Goal: Transaction & Acquisition: Purchase product/service

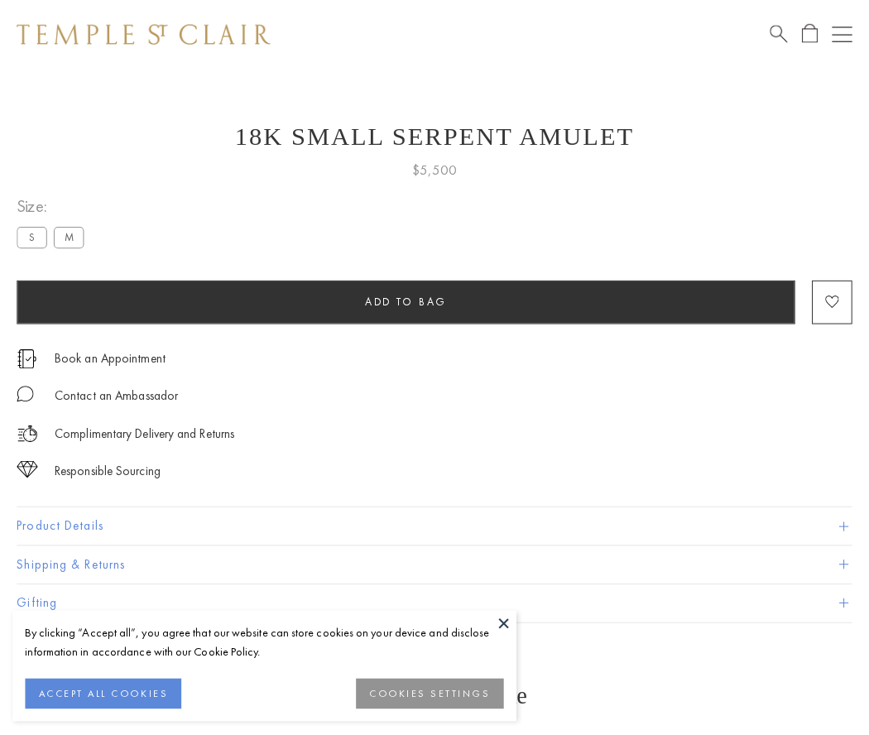
scroll to position [26, 0]
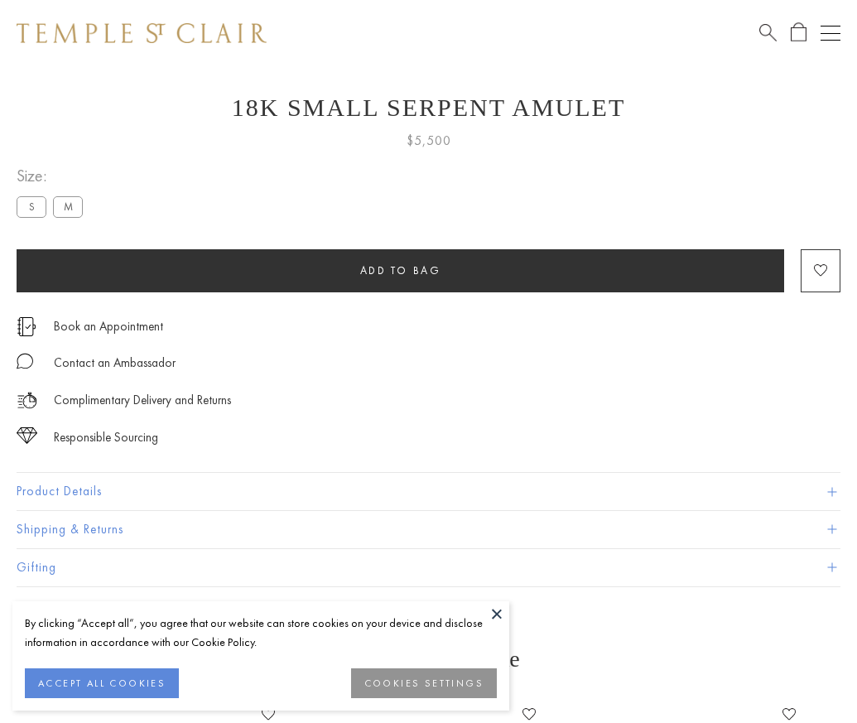
click at [400, 270] on span "Add to bag" at bounding box center [400, 270] width 81 height 14
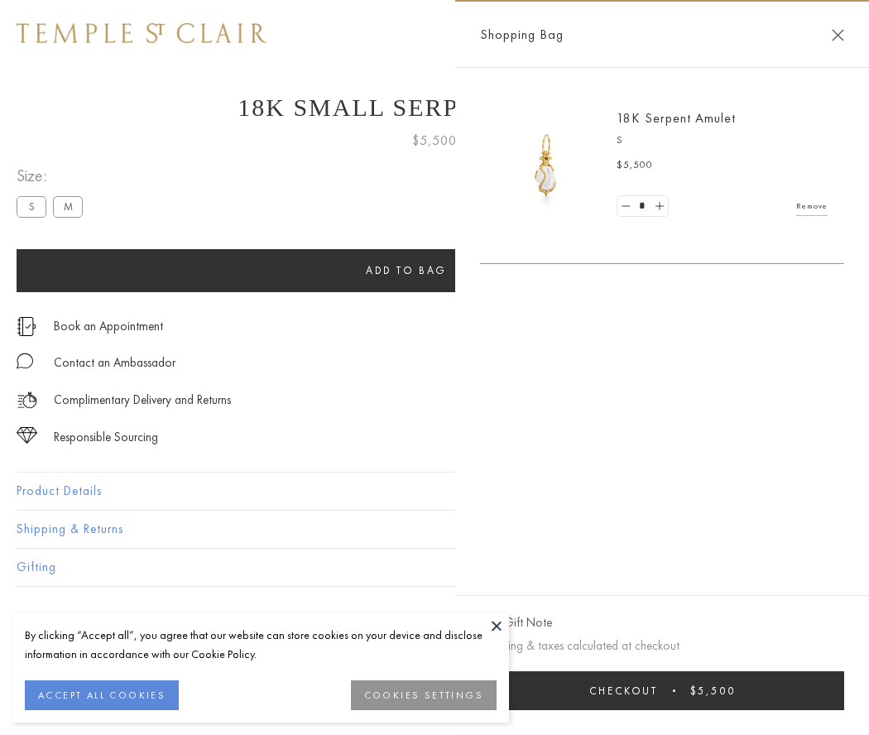
click at [662, 690] on button "Checkout $5,500" at bounding box center [662, 690] width 364 height 39
